Goal: Transaction & Acquisition: Purchase product/service

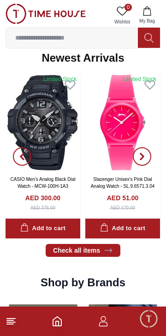
scroll to position [452, 0]
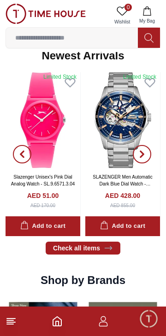
click at [102, 325] on icon "button" at bounding box center [103, 321] width 11 height 11
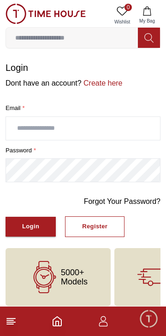
click at [122, 125] on input "text" at bounding box center [83, 128] width 154 height 23
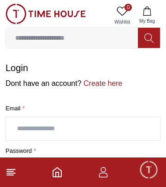
type input "**********"
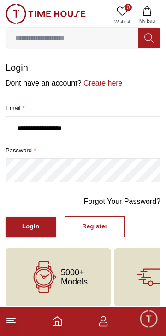
click at [24, 226] on div "Login" at bounding box center [30, 227] width 17 height 11
click at [37, 227] on div "Login" at bounding box center [30, 227] width 17 height 11
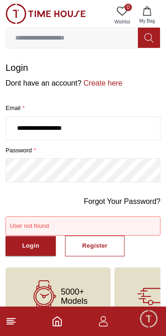
click at [29, 254] on button "Login" at bounding box center [31, 246] width 50 height 20
click at [115, 132] on input "**********" at bounding box center [83, 128] width 154 height 23
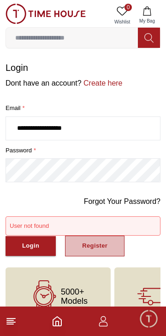
click at [102, 247] on div "Register" at bounding box center [94, 246] width 25 height 11
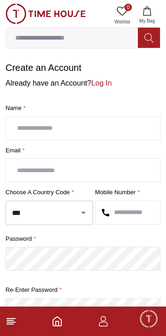
click at [112, 127] on input "text" at bounding box center [83, 128] width 154 height 23
click at [78, 209] on icon "Open" at bounding box center [83, 212] width 11 height 11
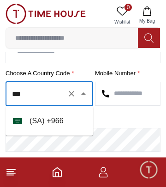
click at [69, 119] on li "( SA ) + 966" at bounding box center [50, 121] width 88 height 22
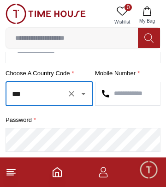
type input "***"
click at [141, 92] on input "text" at bounding box center [127, 93] width 65 height 23
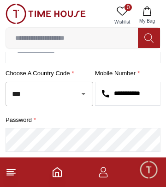
click at [117, 94] on input "**********" at bounding box center [127, 93] width 65 height 23
type input "*********"
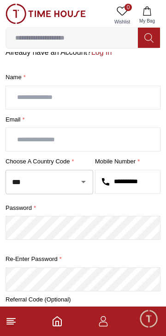
scroll to position [28, 0]
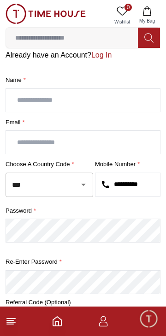
click at [99, 97] on input "text" at bounding box center [83, 100] width 154 height 23
click at [107, 97] on input "text" at bounding box center [83, 100] width 154 height 23
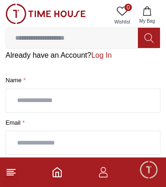
type input "**********"
click at [88, 145] on input "text" at bounding box center [83, 142] width 154 height 23
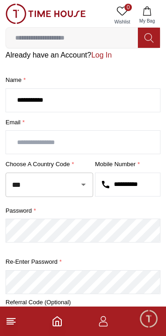
click at [62, 144] on input "text" at bounding box center [83, 142] width 154 height 23
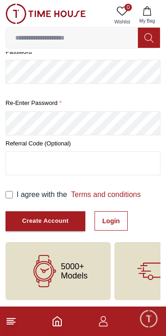
scroll to position [188, 0]
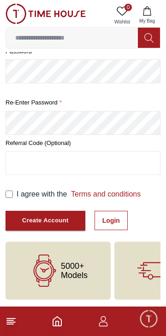
type input "**********"
click at [49, 214] on button "Create Account" at bounding box center [46, 221] width 80 height 20
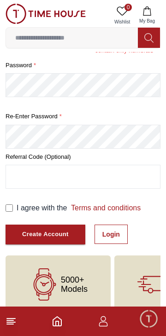
click at [55, 232] on div "Create Account" at bounding box center [45, 235] width 47 height 11
click at [38, 228] on button "Create Account" at bounding box center [46, 235] width 80 height 20
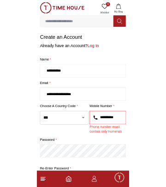
scroll to position [0, 0]
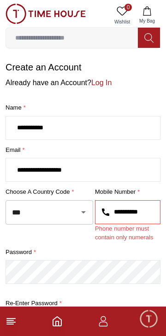
click at [117, 212] on input "*********" at bounding box center [127, 212] width 65 height 23
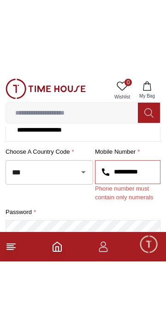
scroll to position [119, 0]
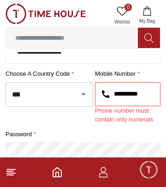
click at [115, 93] on input "*********" at bounding box center [127, 93] width 65 height 23
click at [148, 93] on input "*********" at bounding box center [127, 93] width 65 height 23
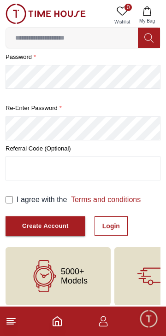
scroll to position [201, 0]
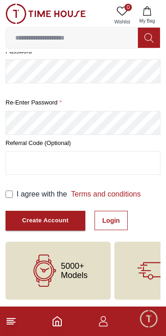
click at [49, 224] on div "Create Account" at bounding box center [45, 221] width 47 height 11
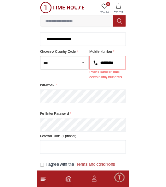
scroll to position [92, 0]
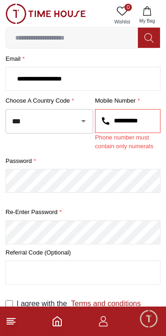
click at [143, 124] on input "*********" at bounding box center [127, 121] width 65 height 23
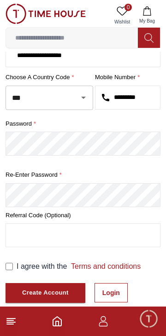
scroll to position [188, 0]
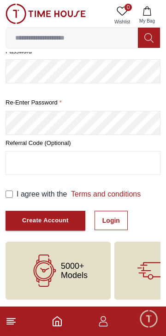
type input "*********"
click at [54, 223] on div "Create Account" at bounding box center [45, 221] width 47 height 11
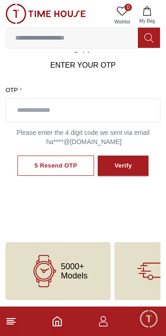
scroll to position [67, 0]
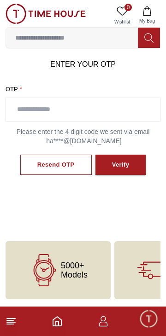
click at [102, 107] on input "text" at bounding box center [83, 109] width 154 height 23
type input "****"
click at [134, 161] on button "Verify" at bounding box center [120, 165] width 51 height 21
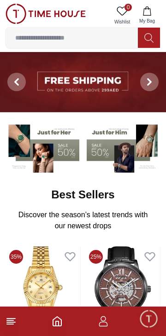
click at [120, 156] on img at bounding box center [124, 147] width 74 height 51
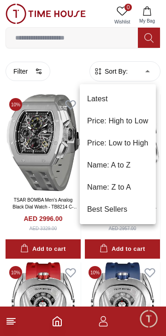
click at [147, 139] on li "Price: Low to High" at bounding box center [118, 143] width 76 height 22
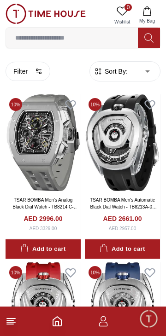
type input "*"
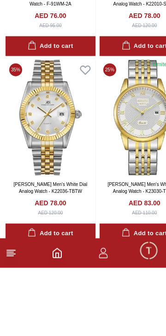
scroll to position [1716, 0]
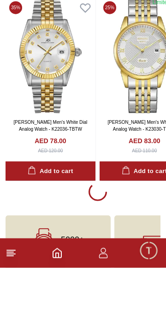
scroll to position [1716, 0]
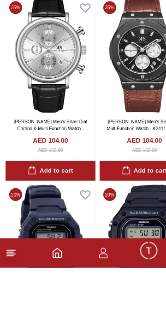
scroll to position [4153, 0]
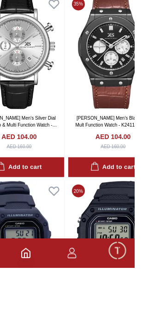
click at [148, 178] on img at bounding box center [145, 120] width 90 height 116
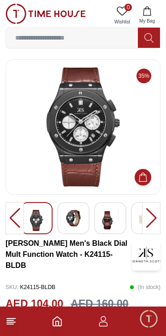
click at [91, 150] on img at bounding box center [82, 127] width 139 height 120
click at [95, 147] on img at bounding box center [82, 127] width 139 height 120
click at [108, 145] on img at bounding box center [82, 127] width 139 height 120
click at [41, 224] on img at bounding box center [36, 220] width 17 height 21
click at [71, 222] on img at bounding box center [73, 218] width 17 height 17
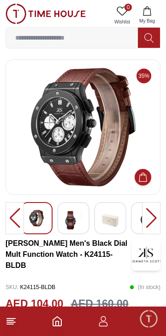
click at [94, 161] on img at bounding box center [82, 127] width 139 height 120
click at [111, 225] on img at bounding box center [110, 220] width 17 height 21
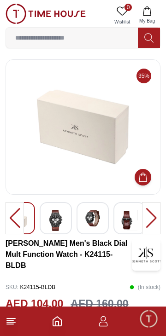
click at [125, 224] on img at bounding box center [129, 220] width 17 height 21
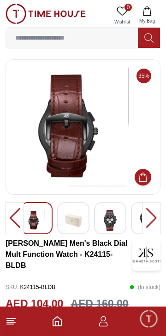
click at [35, 215] on img at bounding box center [36, 220] width 17 height 21
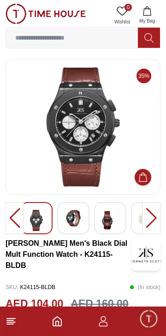
click at [30, 221] on img at bounding box center [36, 220] width 17 height 21
click at [37, 217] on img at bounding box center [36, 220] width 17 height 21
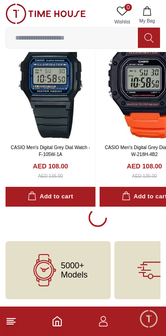
scroll to position [5587, 0]
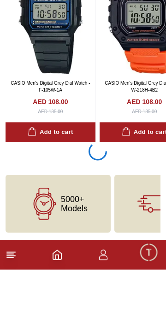
scroll to position [5517, 0]
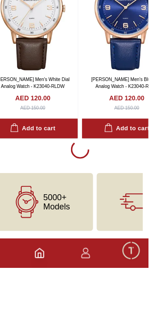
scroll to position [9329, 0]
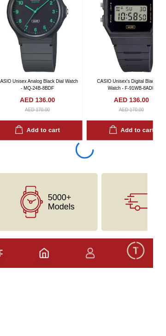
scroll to position [13129, 0]
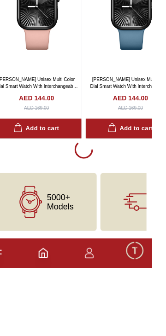
scroll to position [15039, 0]
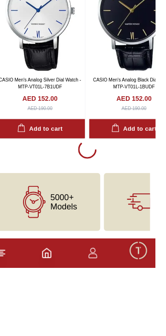
scroll to position [16940, 0]
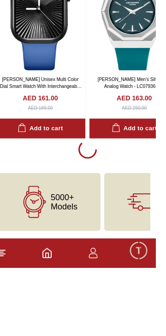
scroll to position [18849, 0]
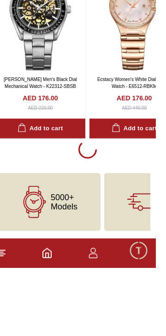
scroll to position [20641, 0]
